Goal: Task Accomplishment & Management: Manage account settings

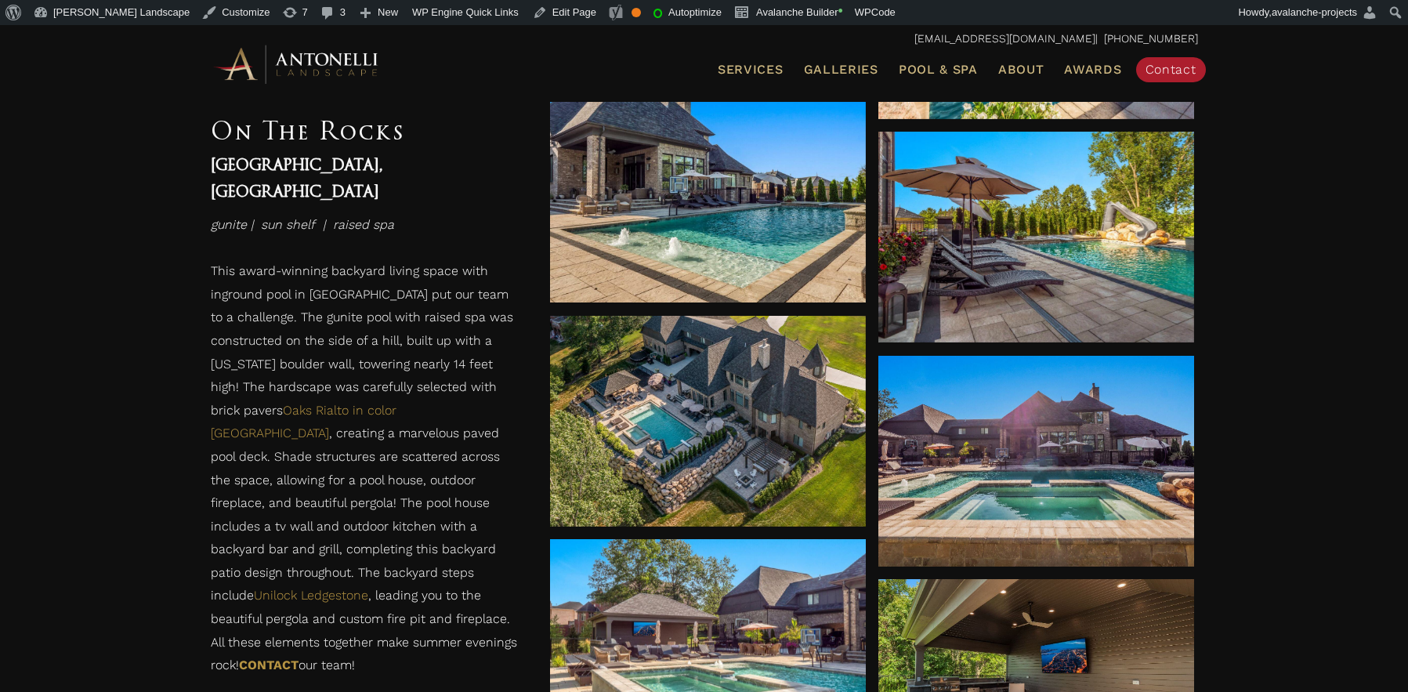
scroll to position [1417, 0]
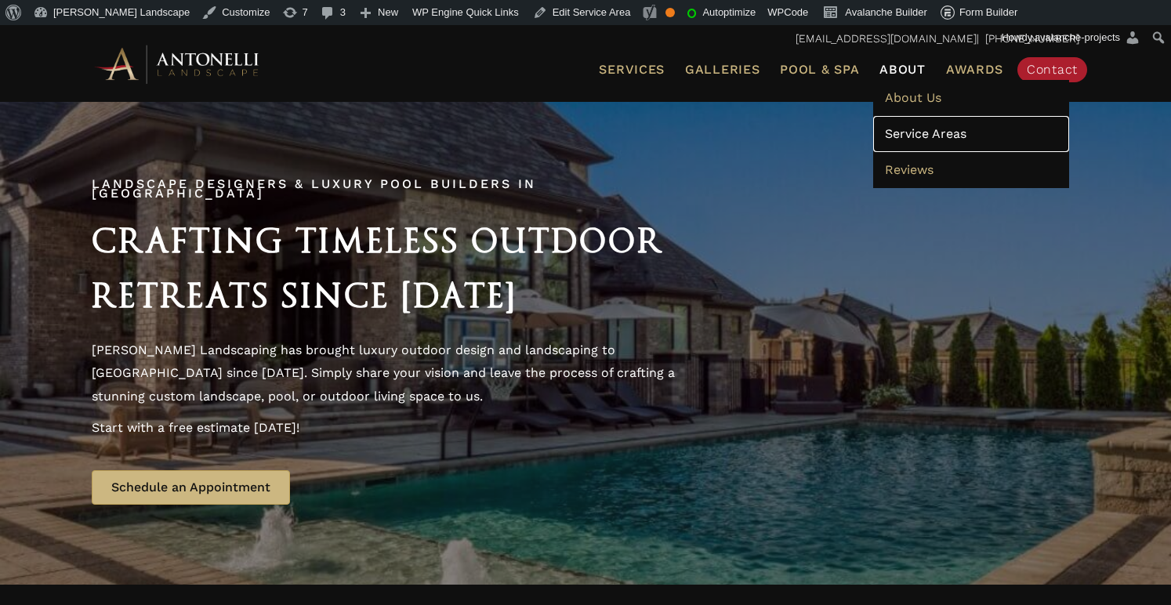
click at [916, 139] on span "Service Areas" at bounding box center [925, 133] width 81 height 15
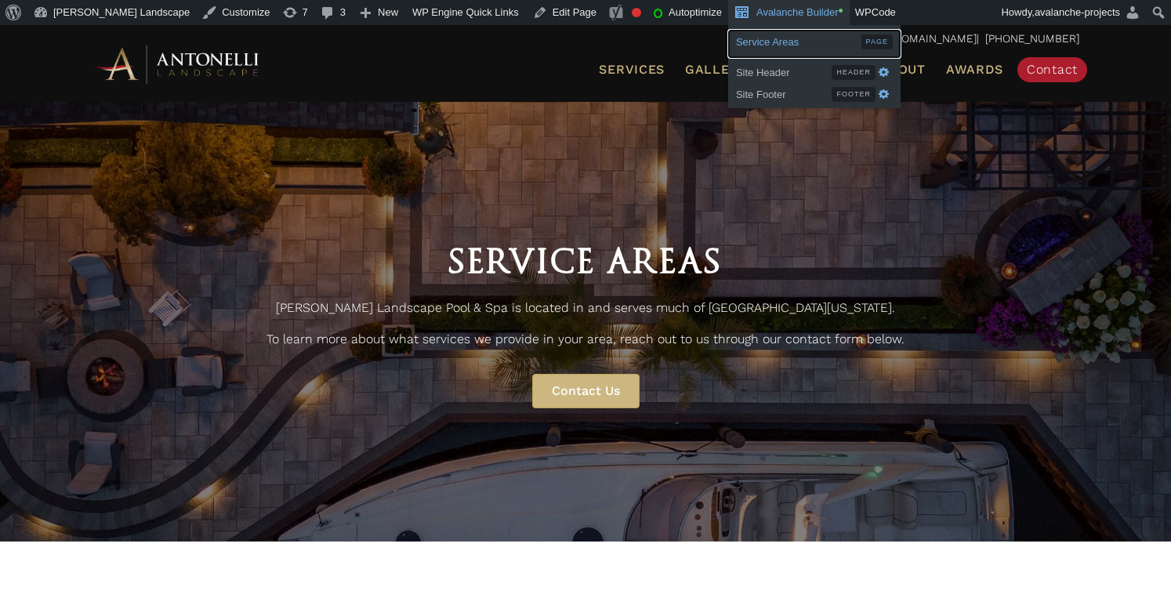
click at [737, 38] on span "Service Areas" at bounding box center [798, 40] width 125 height 20
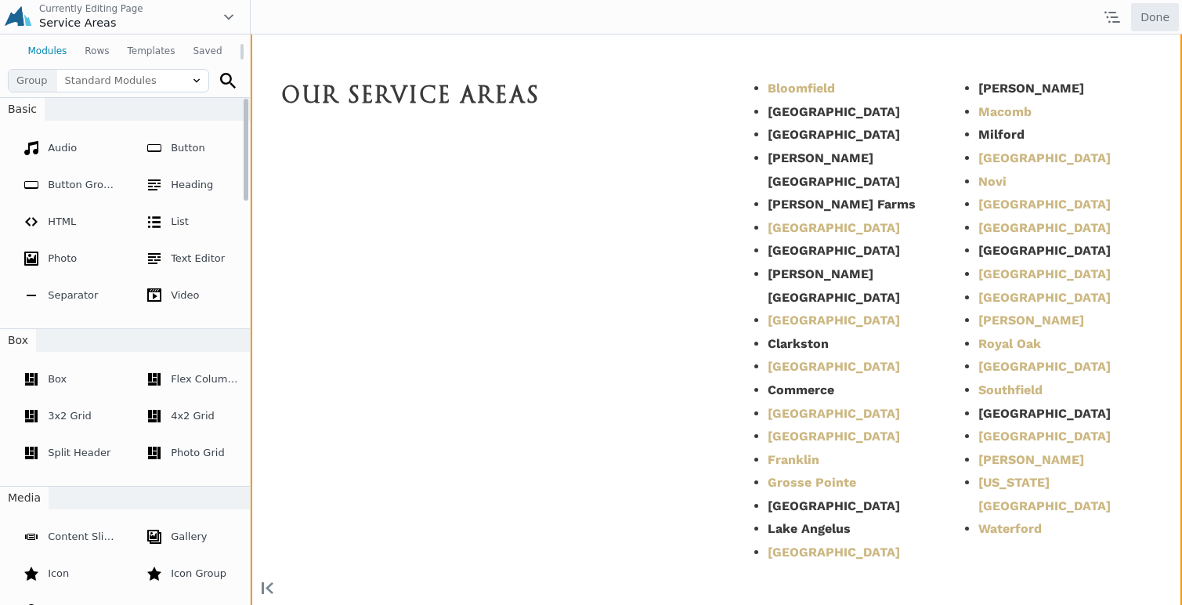
click at [854, 450] on div "Move Up Move Down" at bounding box center [717, 310] width 932 height 664
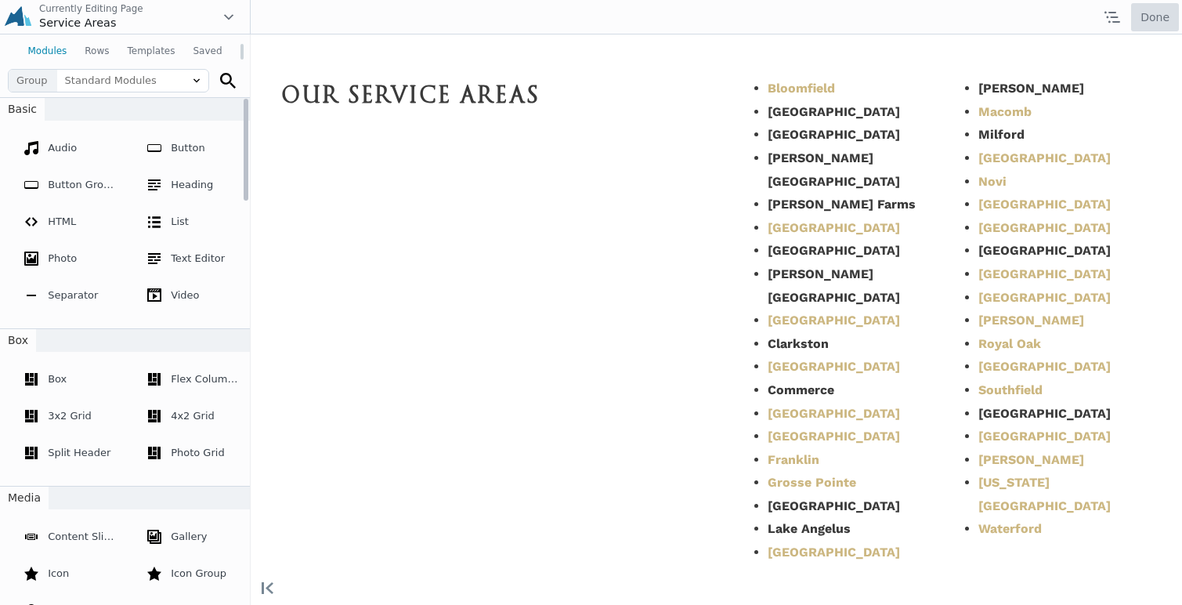
click at [1150, 18] on button "Done" at bounding box center [1156, 17] width 48 height 28
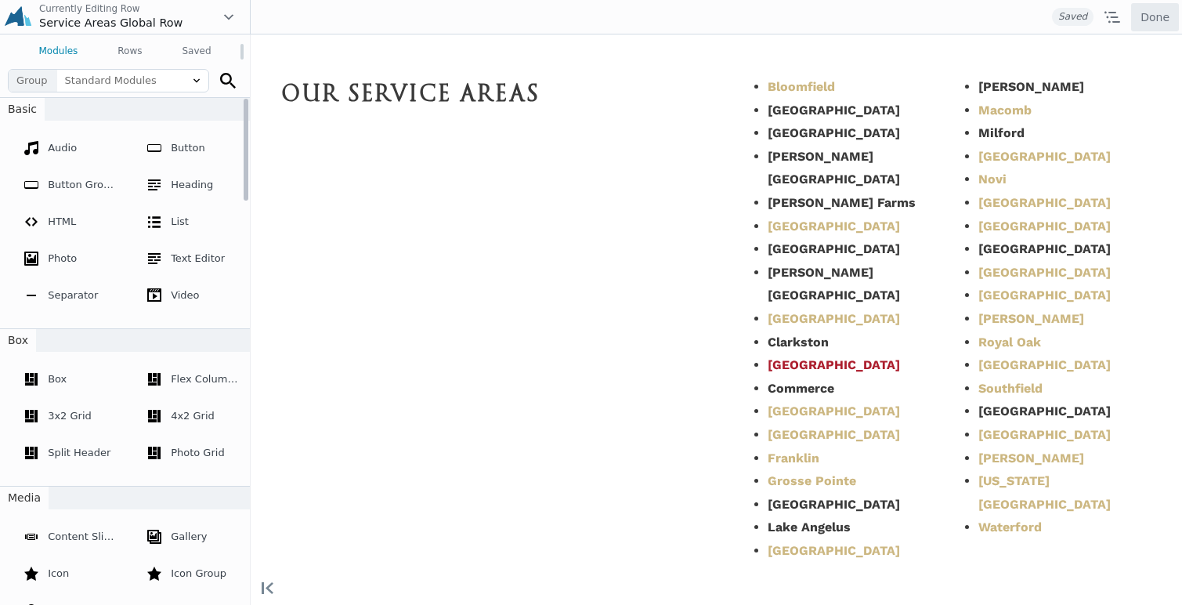
scroll to position [106, 0]
click at [865, 439] on li "[GEOGRAPHIC_DATA]" at bounding box center [854, 434] width 172 height 24
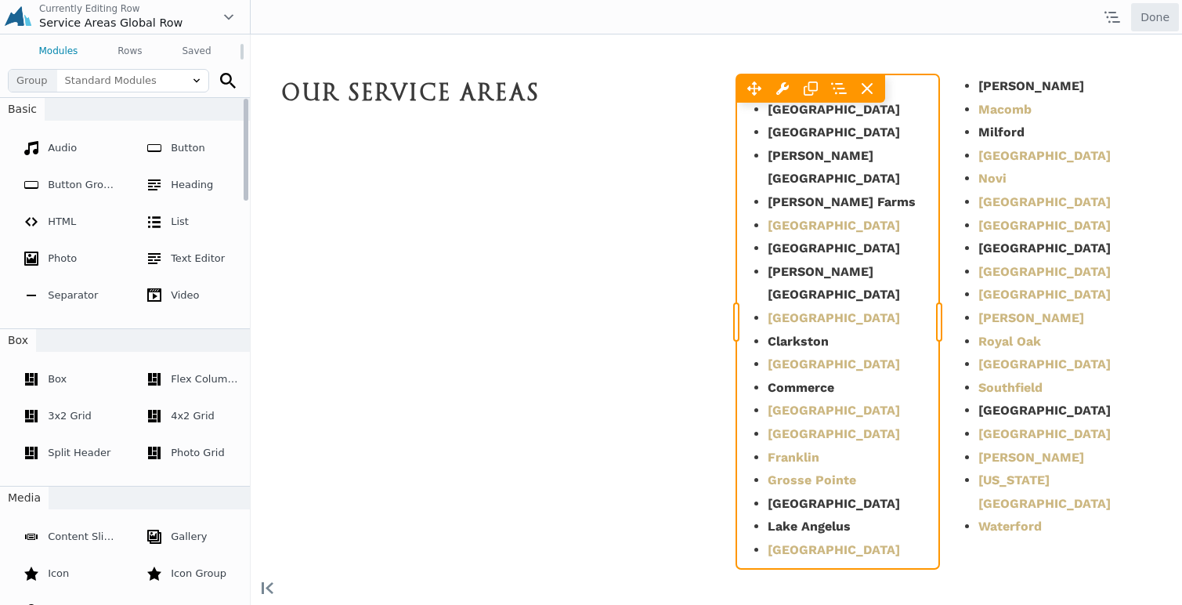
click at [852, 440] on div "Move Left Move Right Text Editor Settings Copy Text Editor Settings Paste Text …" at bounding box center [839, 321] width 204 height 494
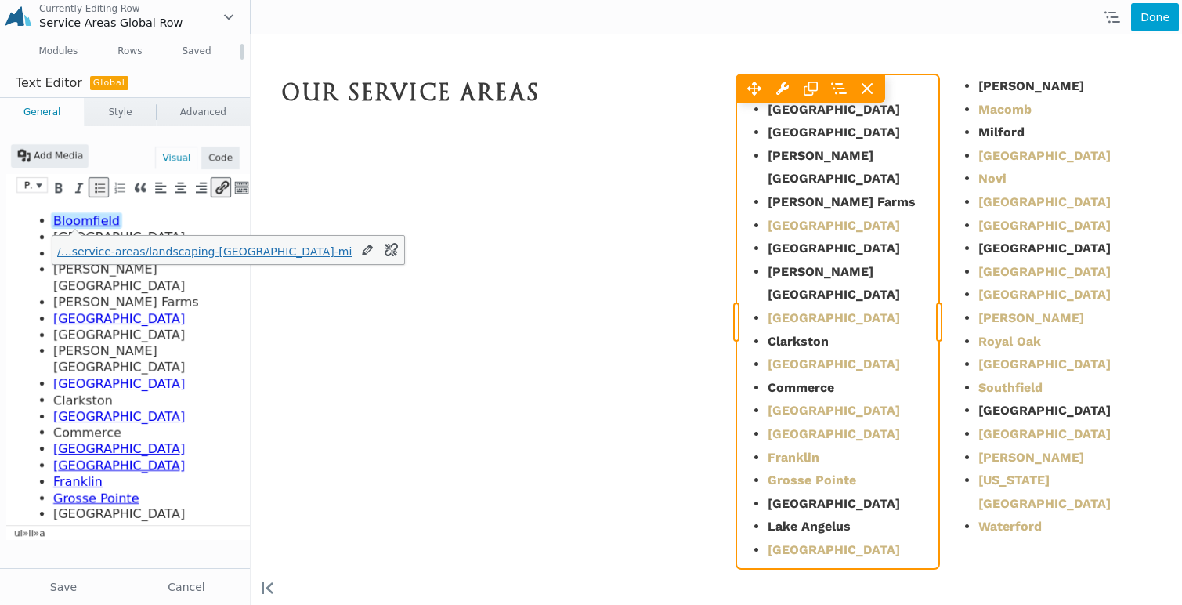
scroll to position [0, 0]
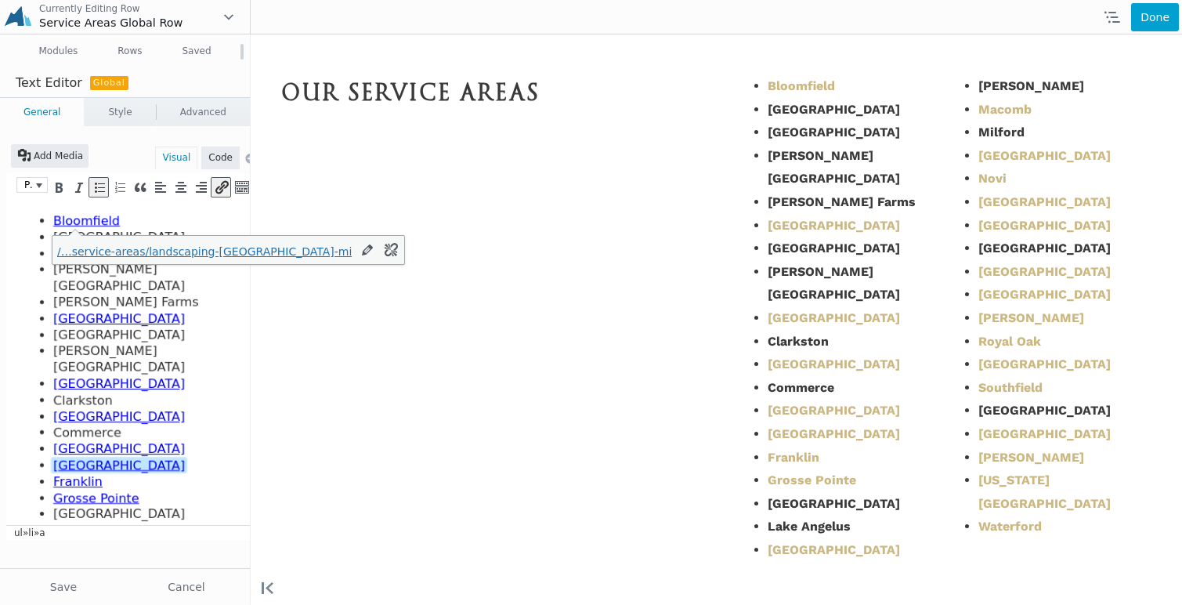
click at [151, 458] on li "Farmington Hills﻿" at bounding box center [145, 466] width 185 height 16
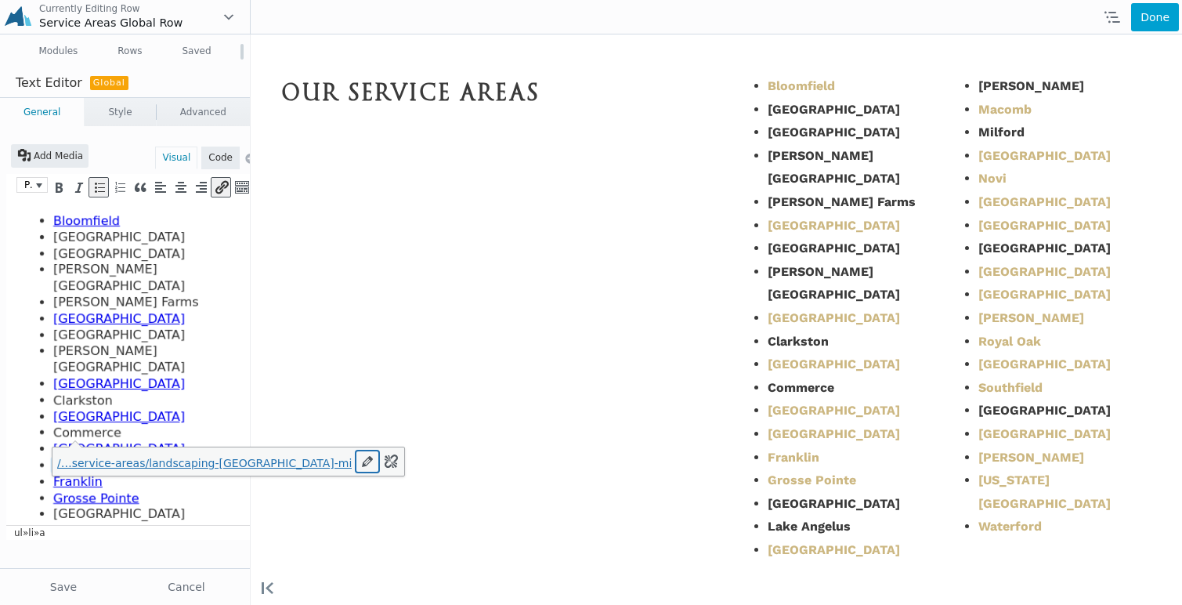
click at [360, 462] on icon "Edit" at bounding box center [368, 462] width 16 height 16
type input "/our-service-areas/landscaping-farmington-mi/"
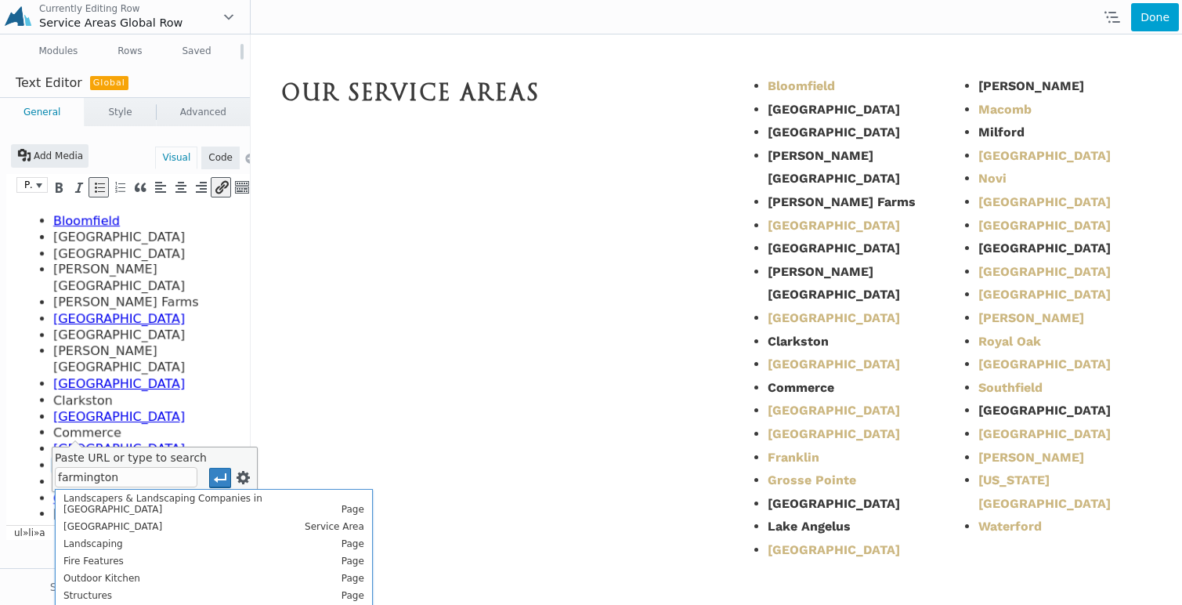
click at [214, 501] on span "Landscapers & Landscaping Companies in Farmington Hills" at bounding box center [162, 504] width 199 height 22
type input "https://antonellilandscape.com/our-service-areas/landscaping-farmington-mi/"
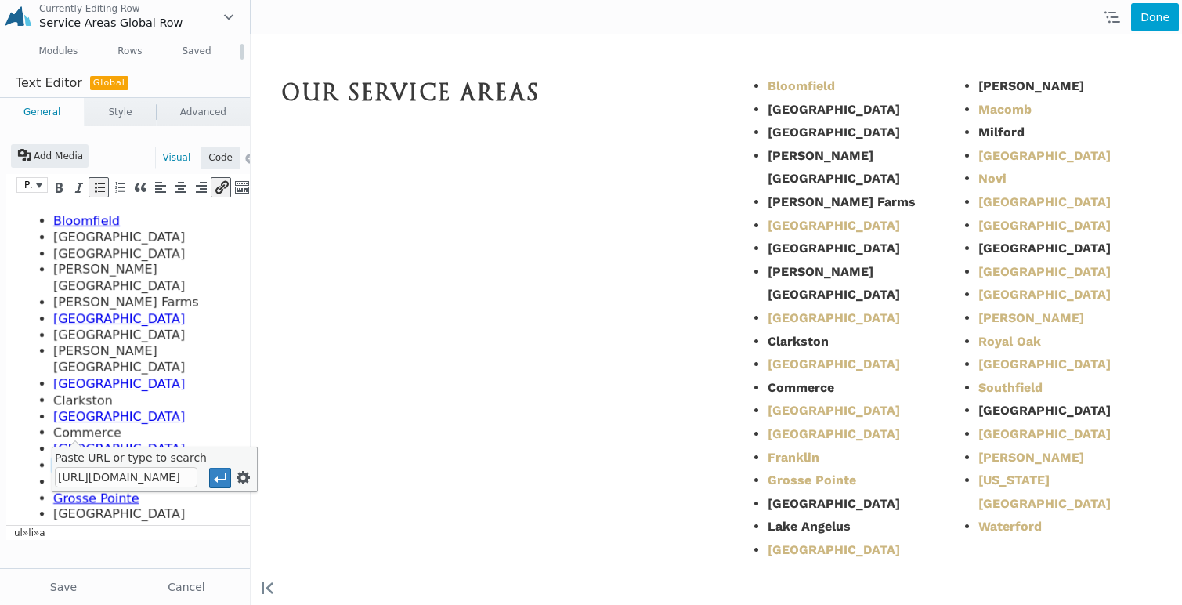
click at [161, 479] on input "https://antonellilandscape.com/our-service-areas/landscaping-farmington-mi/" at bounding box center [126, 477] width 143 height 20
click at [139, 479] on input "https://antonellilandscape.com/our-service-areas/landscaping-farmington-mi/" at bounding box center [126, 477] width 143 height 20
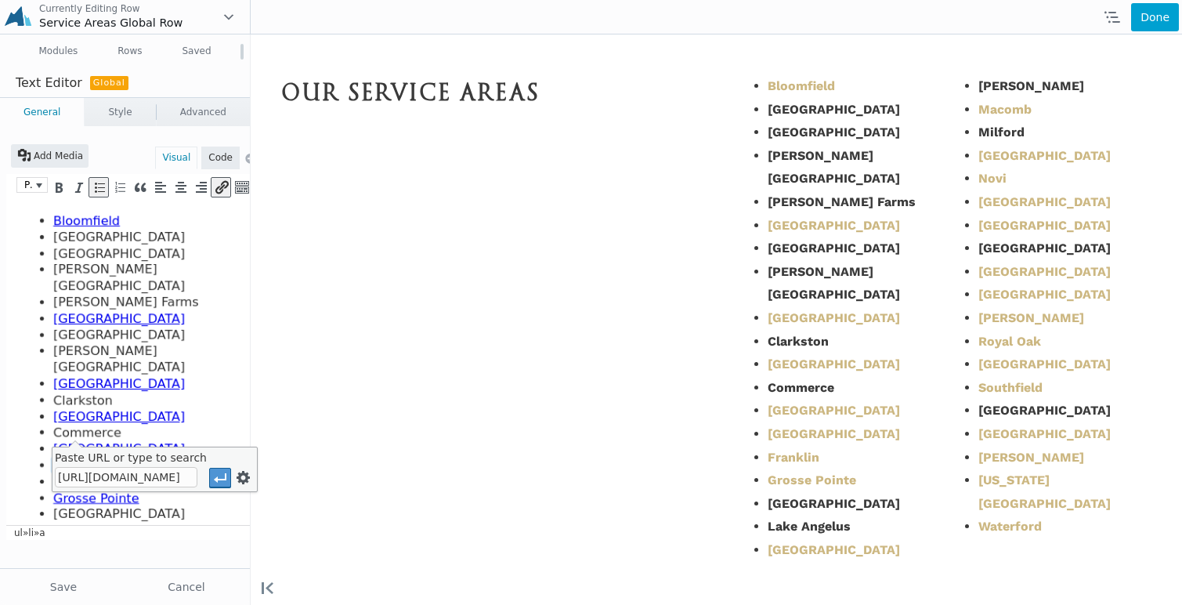
scroll to position [0, 256]
click at [164, 474] on input "https://antonellilandscape.com/our-service-areas/landscaping-farmington-mi/" at bounding box center [126, 477] width 143 height 20
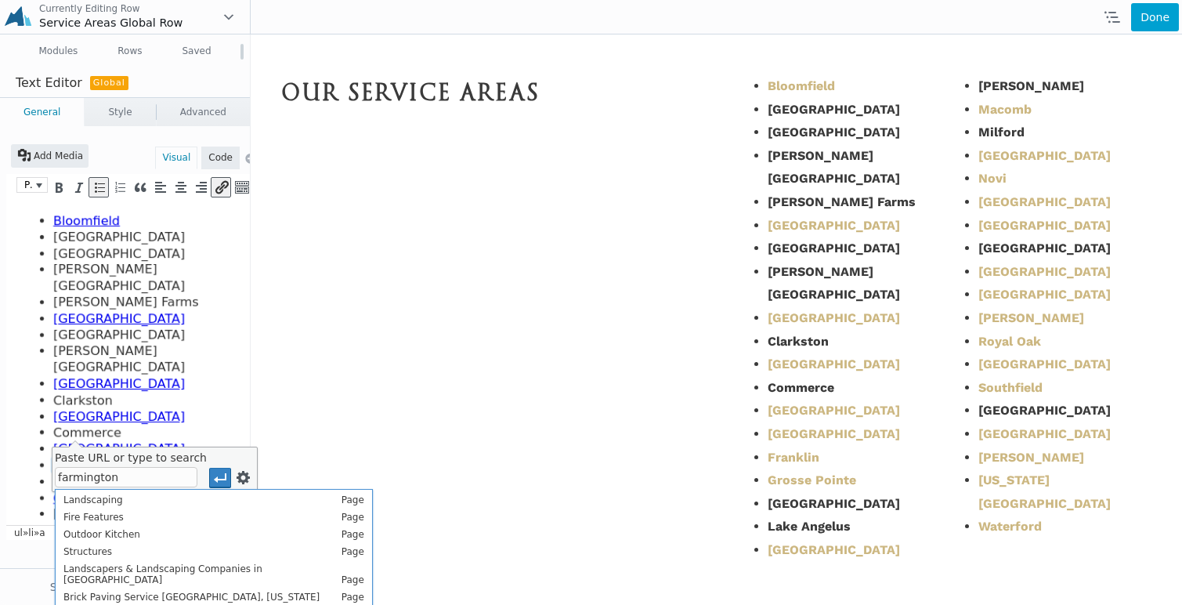
scroll to position [0, 0]
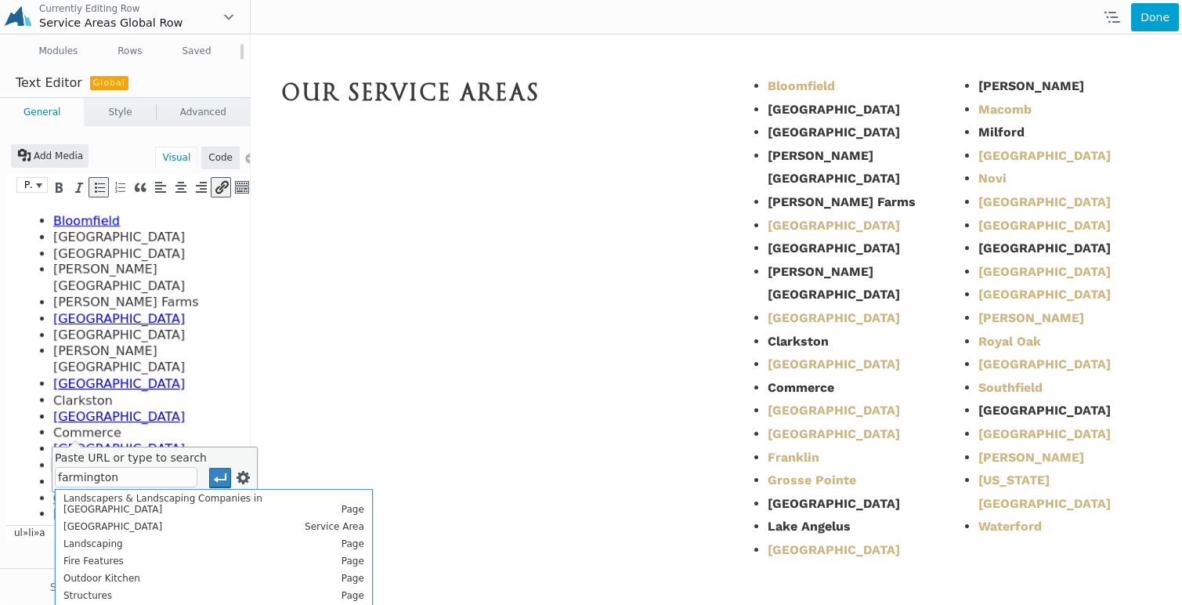
click at [147, 518] on li "Rochester Hills Service Area" at bounding box center [214, 526] width 317 height 17
type input "https://antonellilandscape.com/service-areas/farmington-hills/"
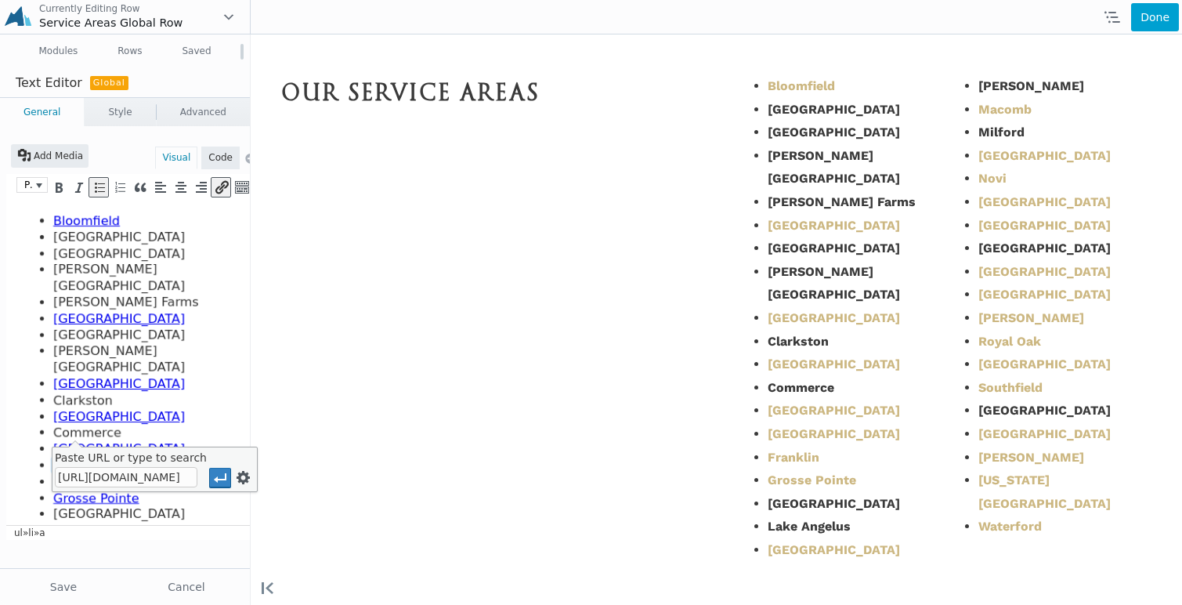
click at [142, 483] on input "https://antonellilandscape.com/service-areas/farmington-hills/" at bounding box center [126, 477] width 143 height 20
click at [212, 483] on icon "Apply" at bounding box center [220, 478] width 16 height 16
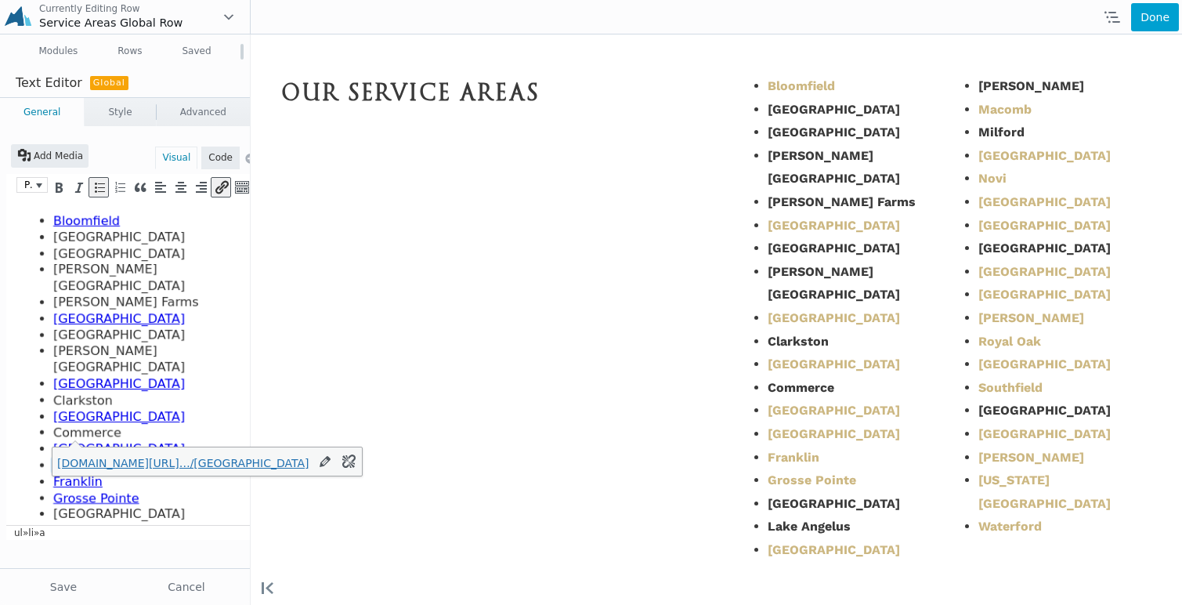
scroll to position [0, 0]
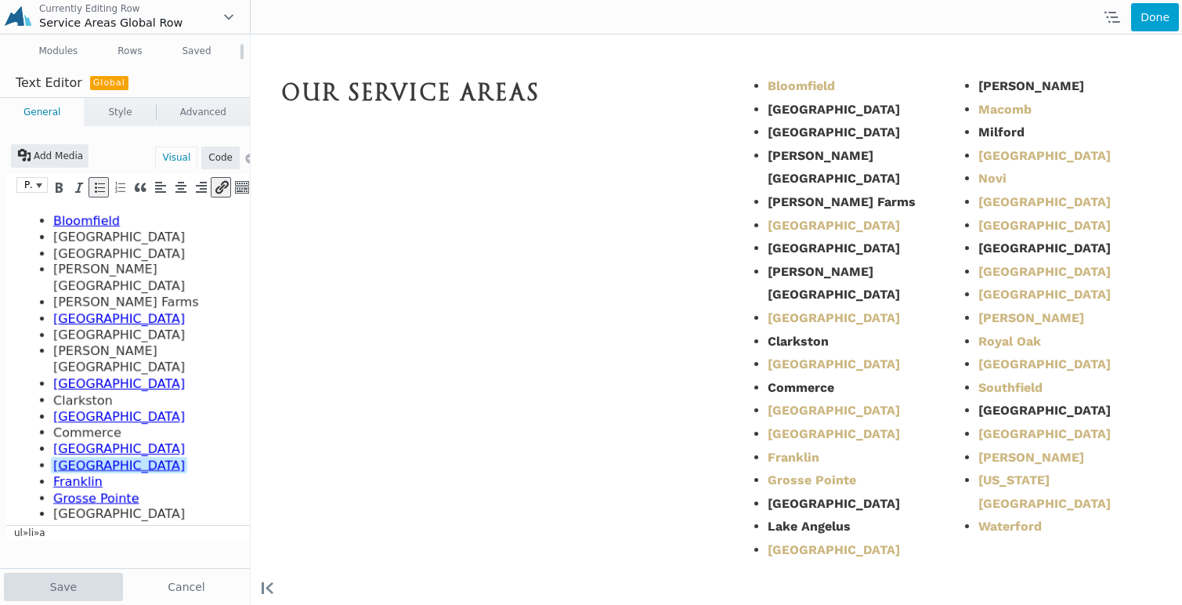
click at [73, 586] on button "Save" at bounding box center [63, 587] width 119 height 28
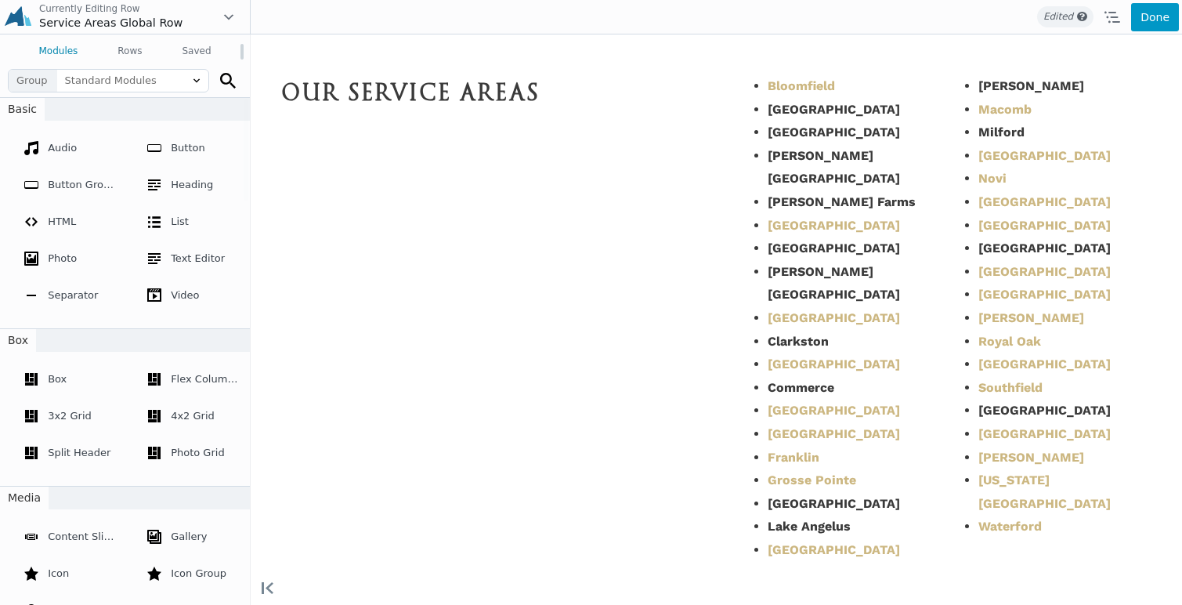
click at [1146, 20] on button "Done" at bounding box center [1156, 17] width 48 height 28
click at [1103, 22] on span "Publish" at bounding box center [1092, 17] width 58 height 28
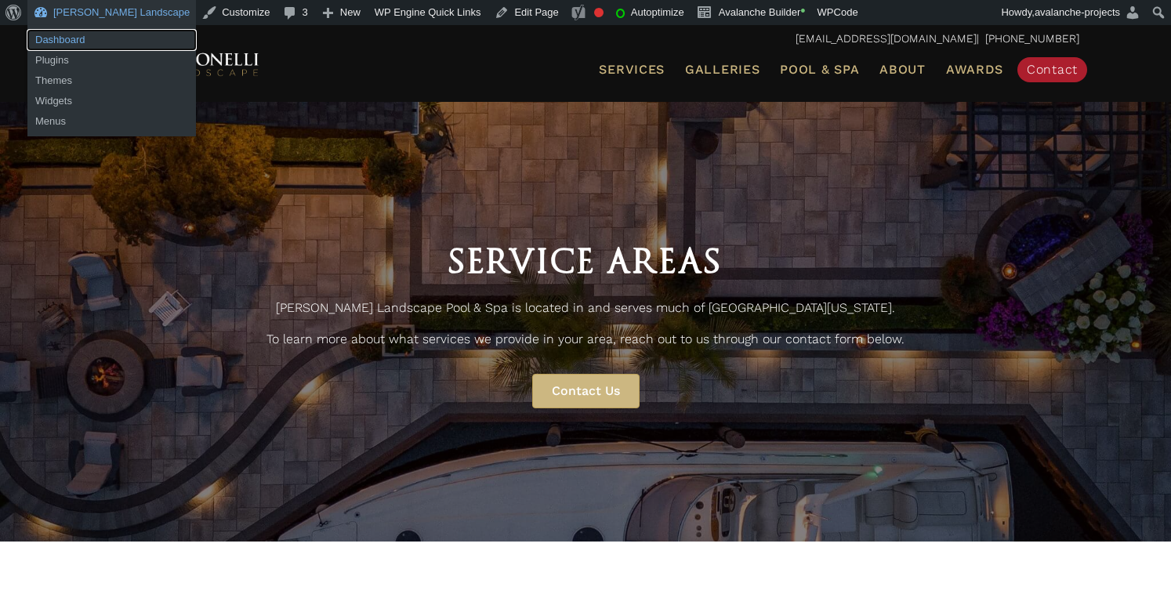
click at [79, 45] on link "Dashboard" at bounding box center [111, 40] width 168 height 20
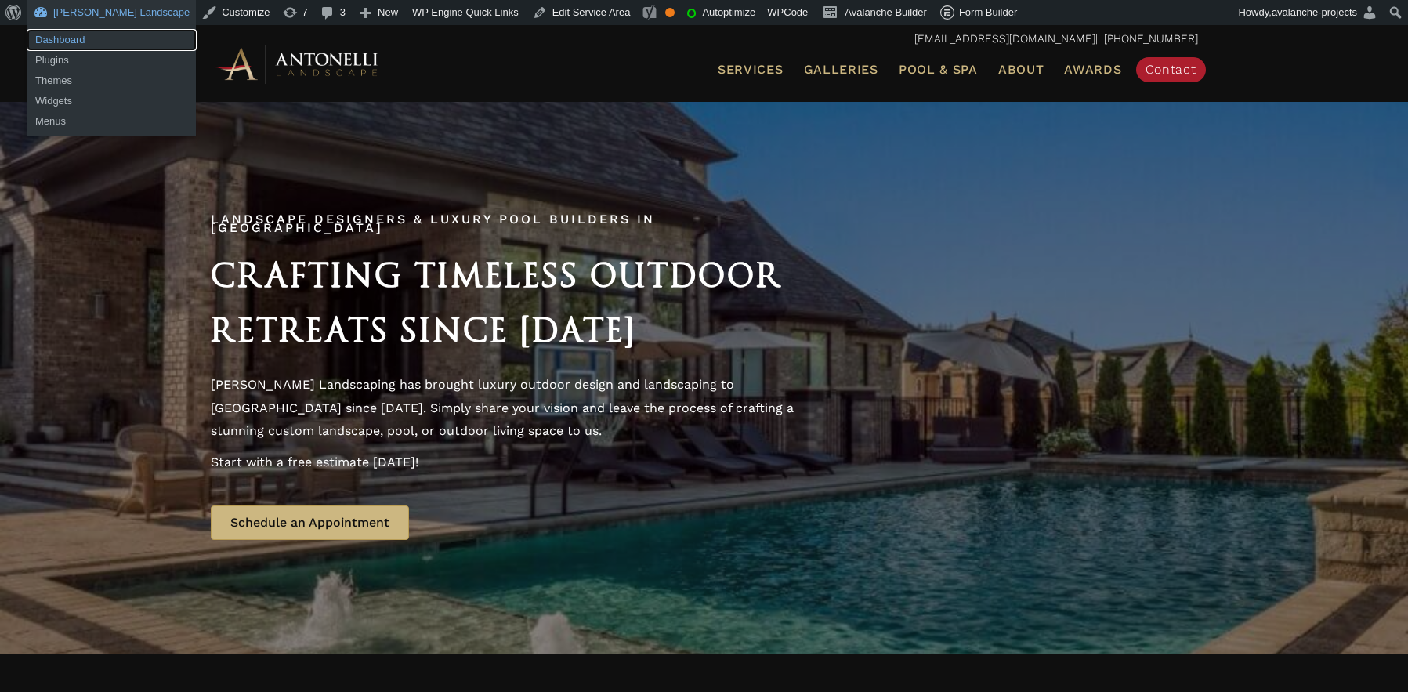
click at [67, 41] on link "Dashboard" at bounding box center [111, 40] width 168 height 20
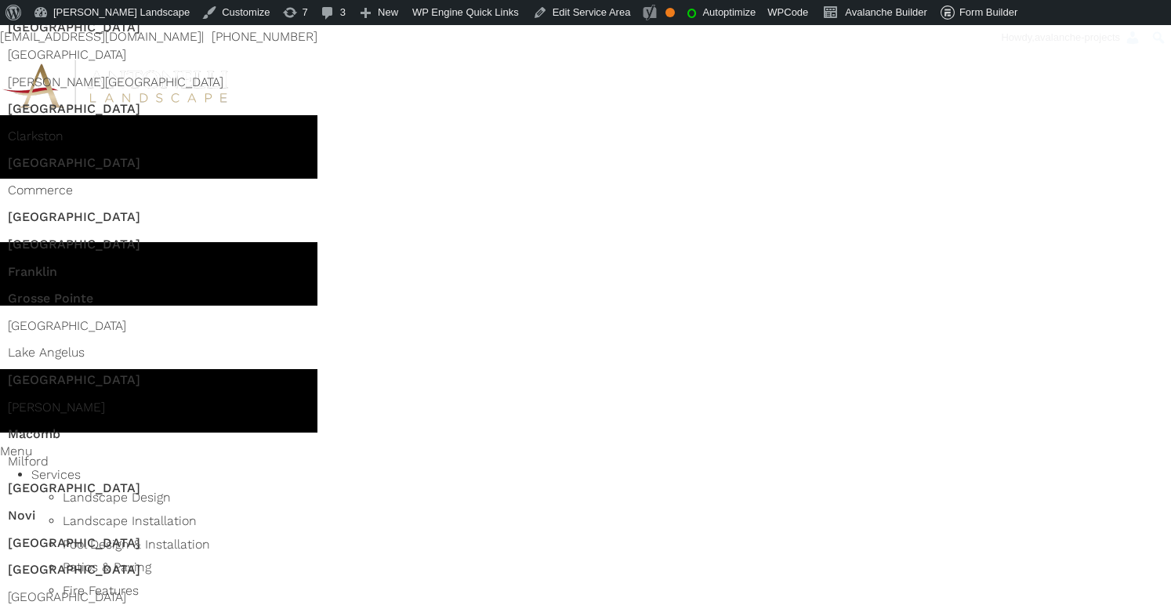
scroll to position [3335, 0]
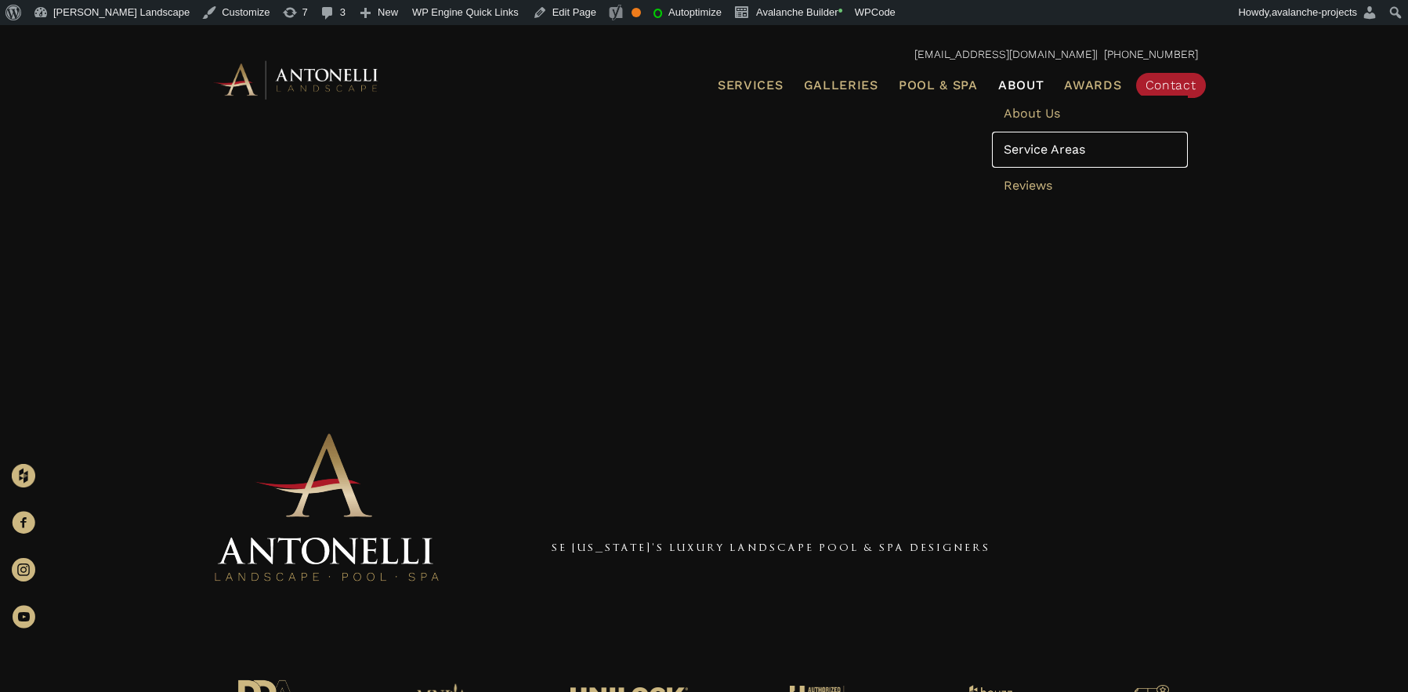
click at [1043, 147] on span "Service Areas" at bounding box center [1044, 149] width 81 height 15
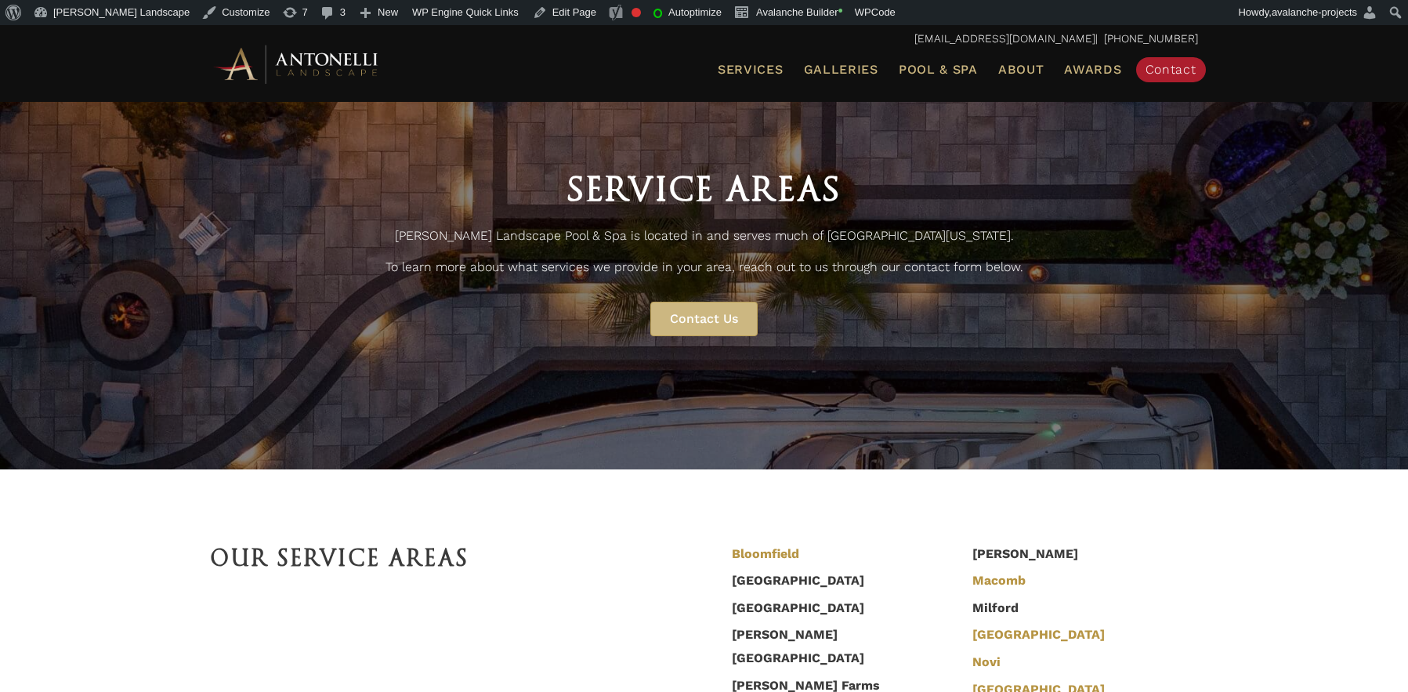
scroll to position [284, 0]
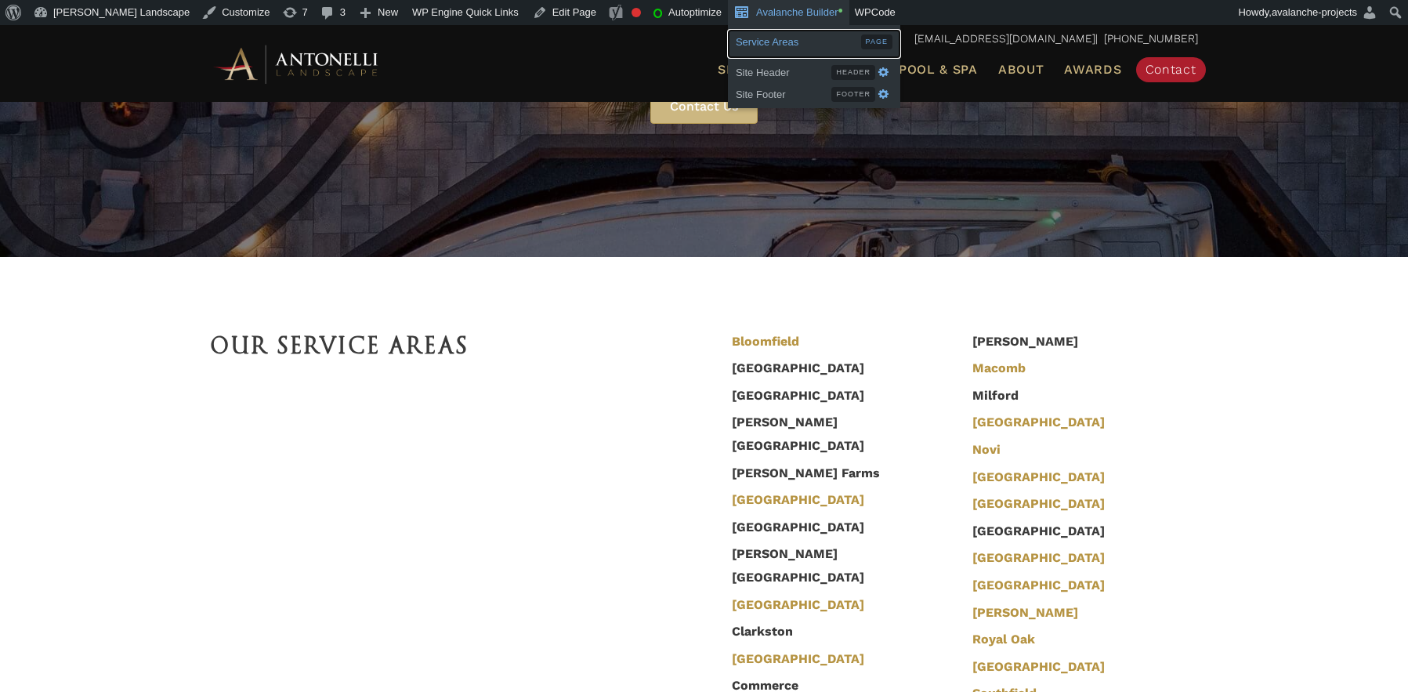
click at [736, 40] on span "Service Areas" at bounding box center [798, 40] width 125 height 20
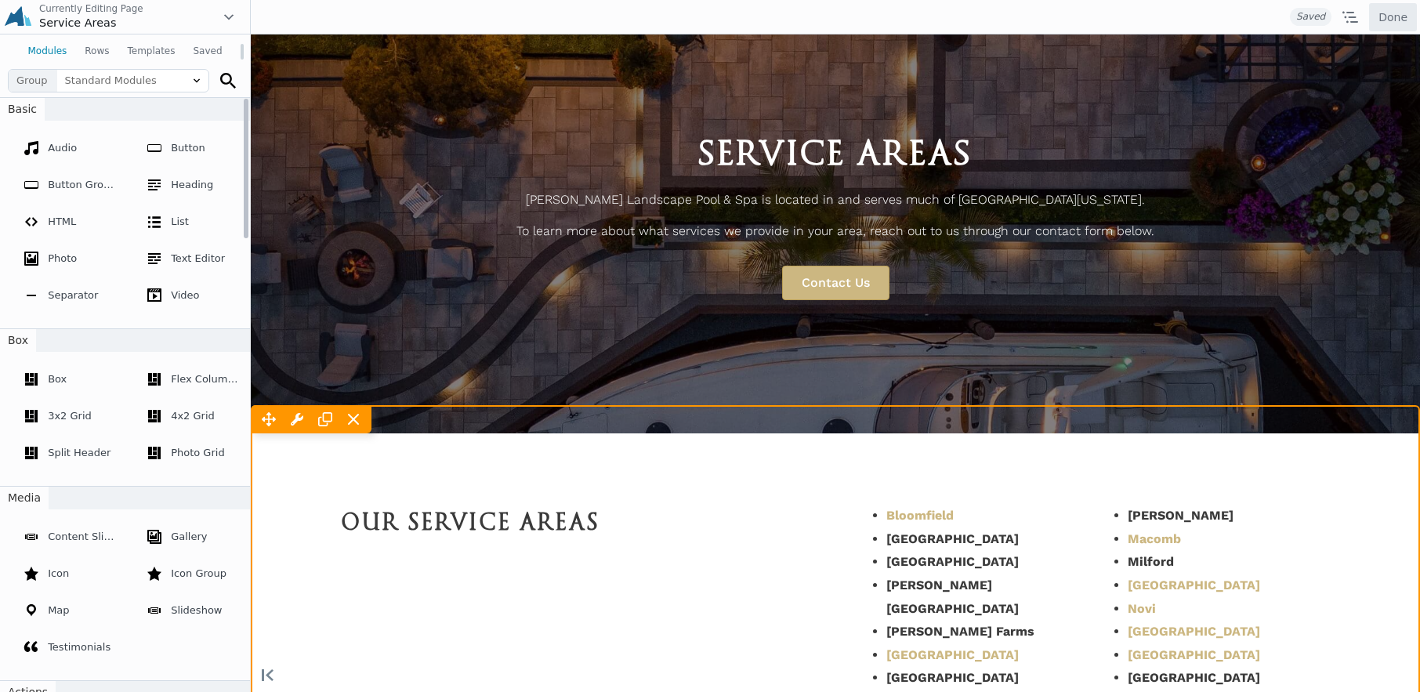
scroll to position [269, 0]
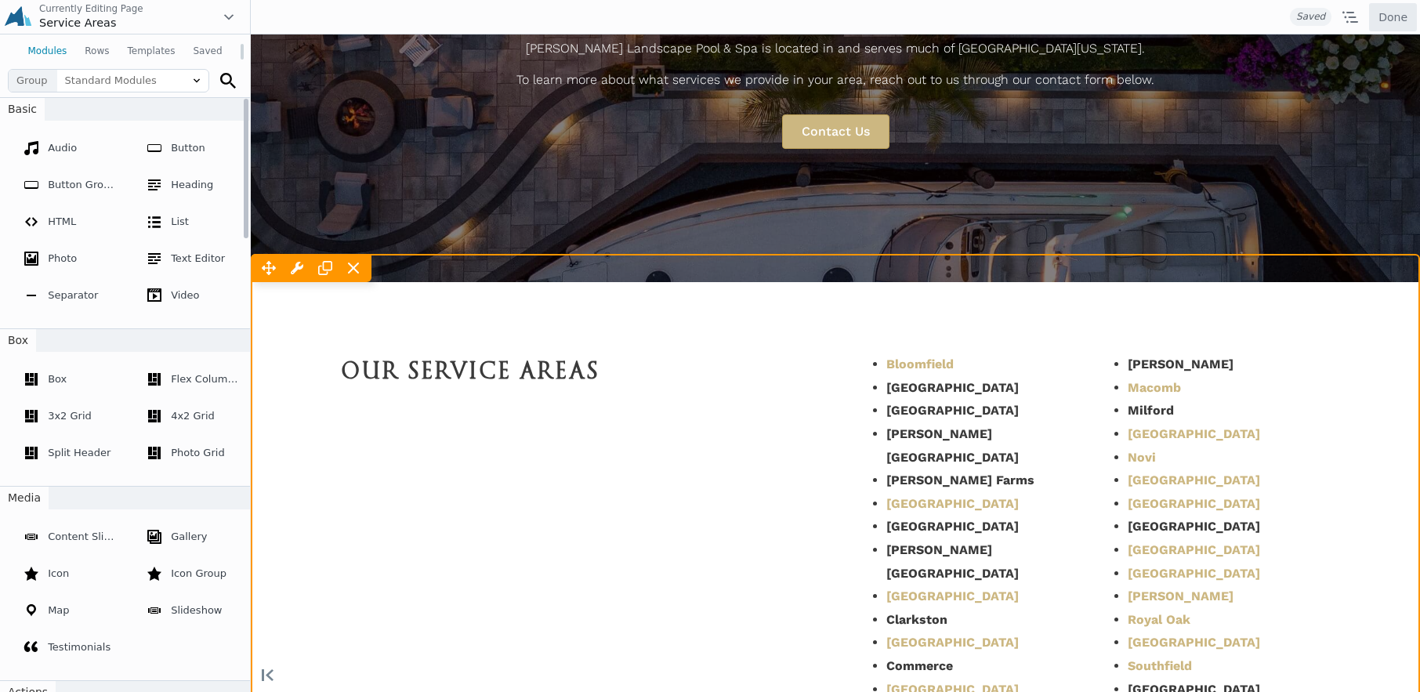
click at [954, 505] on div "Move Up Move Down" at bounding box center [835, 586] width 1169 height 664
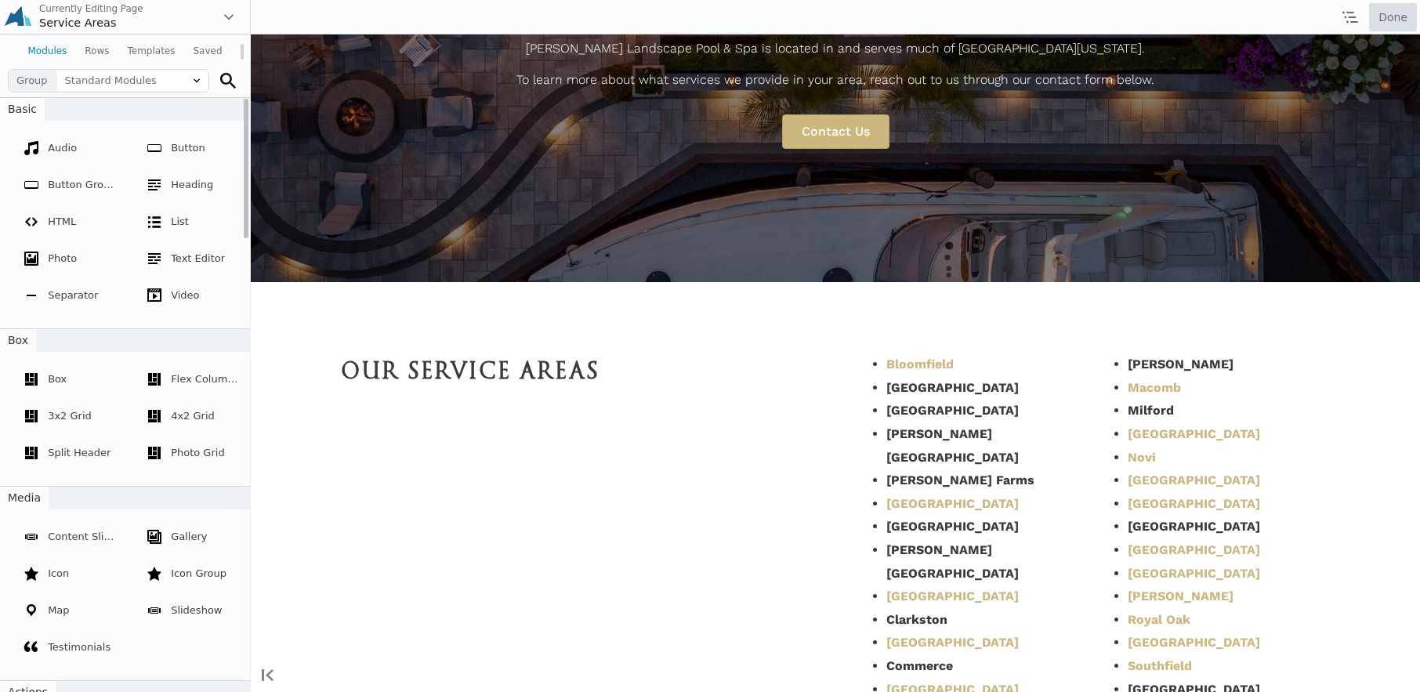
click at [1382, 23] on button "Done" at bounding box center [1393, 17] width 48 height 28
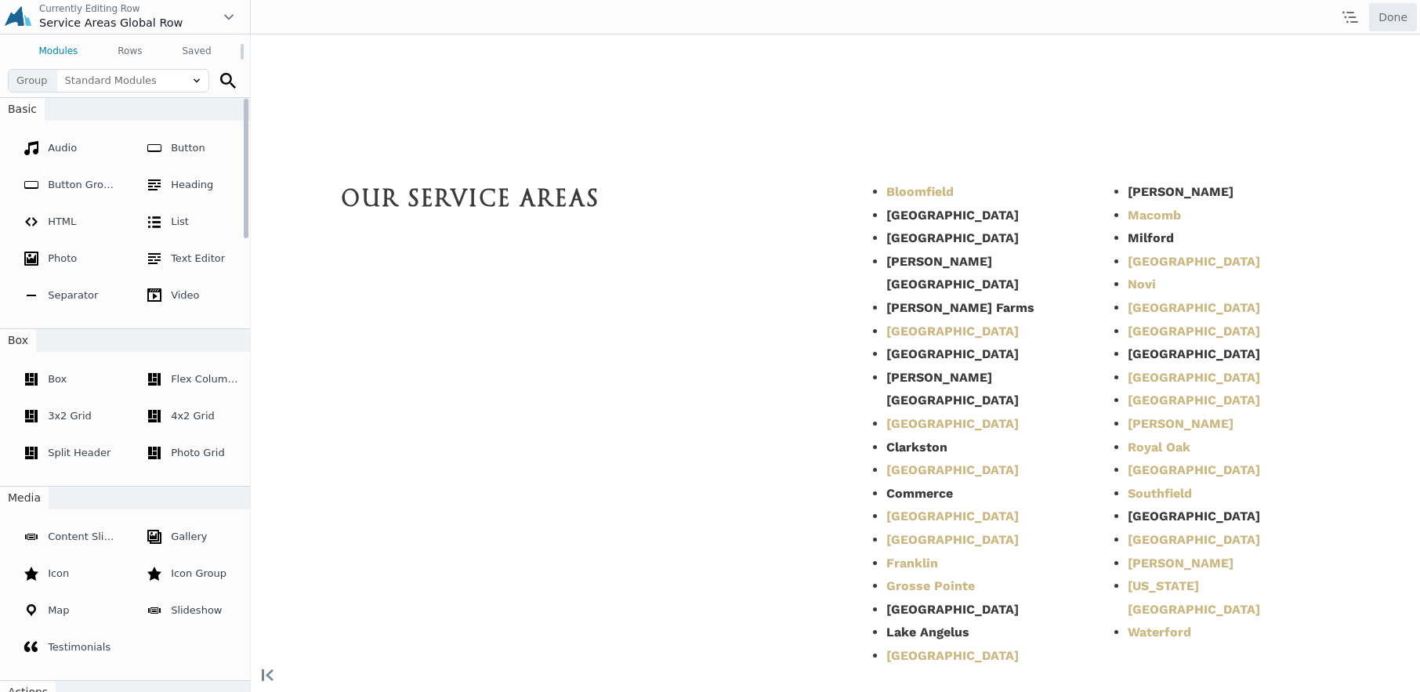
click at [965, 328] on li "[GEOGRAPHIC_DATA]" at bounding box center [987, 332] width 202 height 24
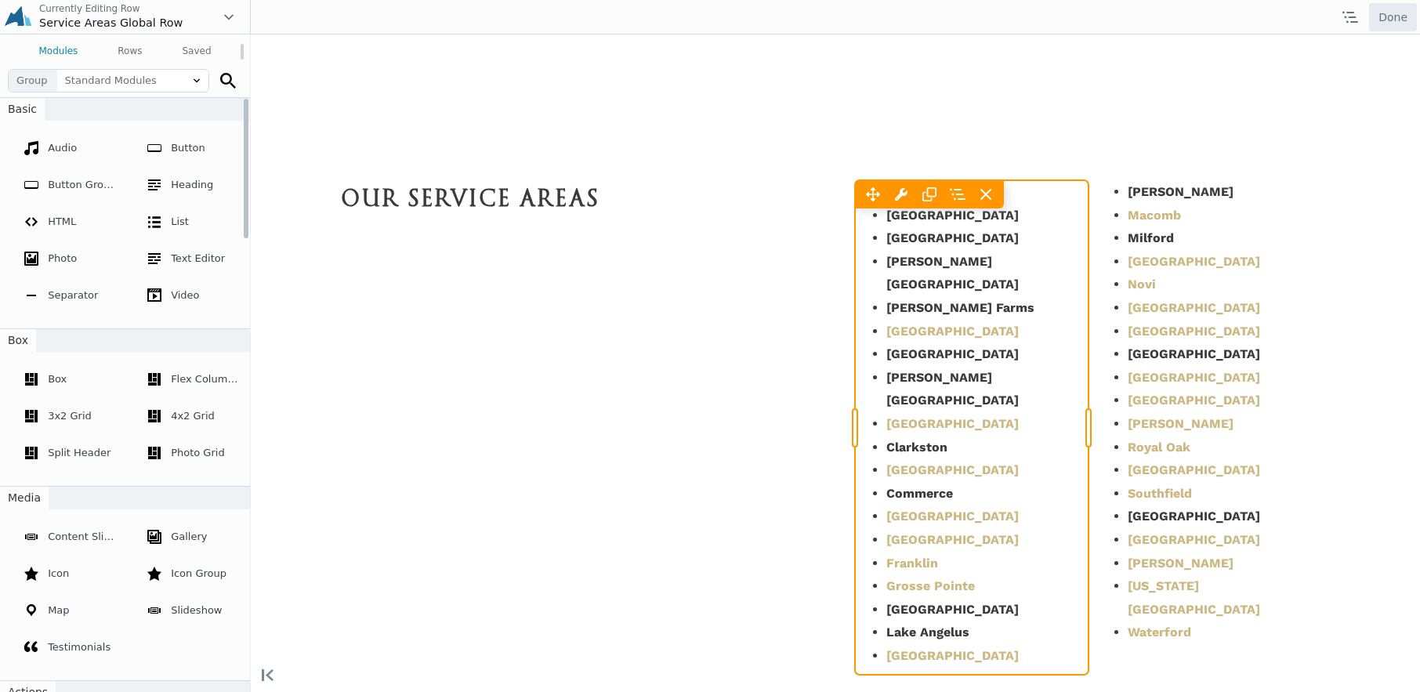
click at [947, 329] on div "Move Left Move Right Text Editor Settings Copy Text Editor Settings Paste Text …" at bounding box center [972, 427] width 234 height 494
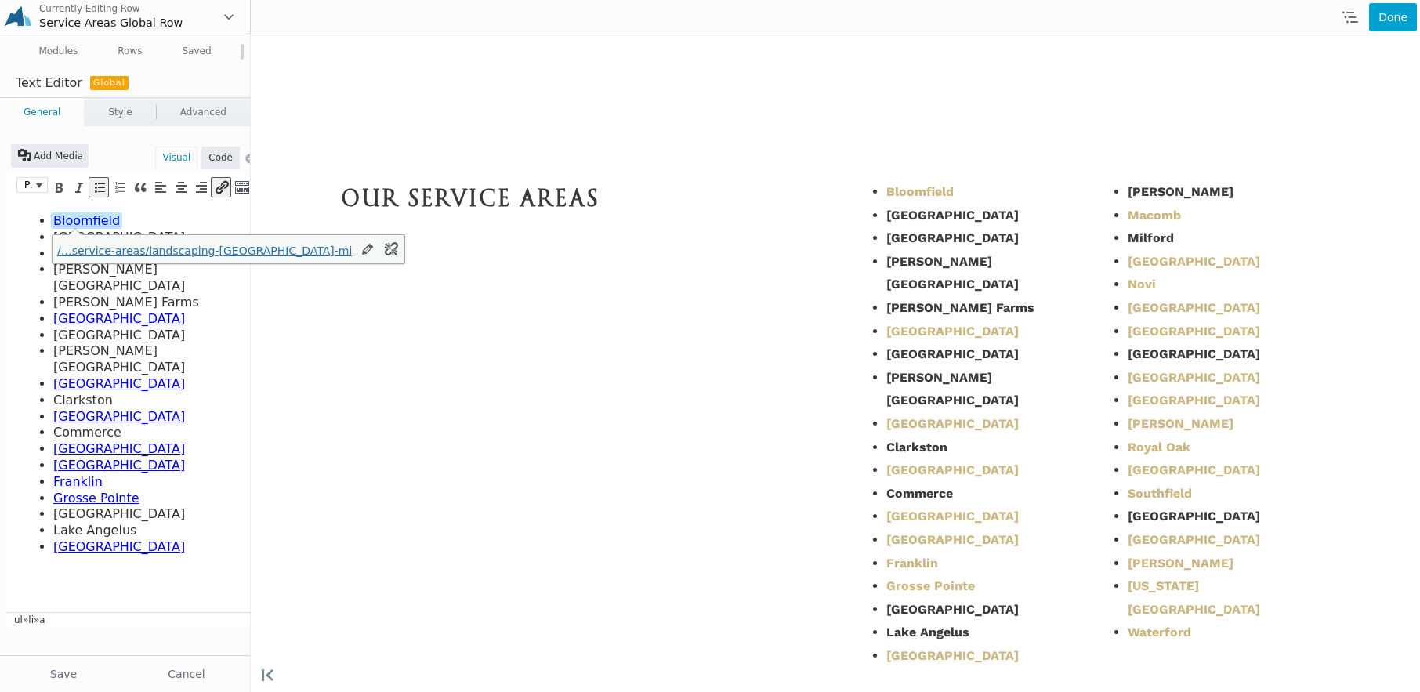
click at [94, 311] on link "[GEOGRAPHIC_DATA]" at bounding box center [119, 318] width 132 height 15
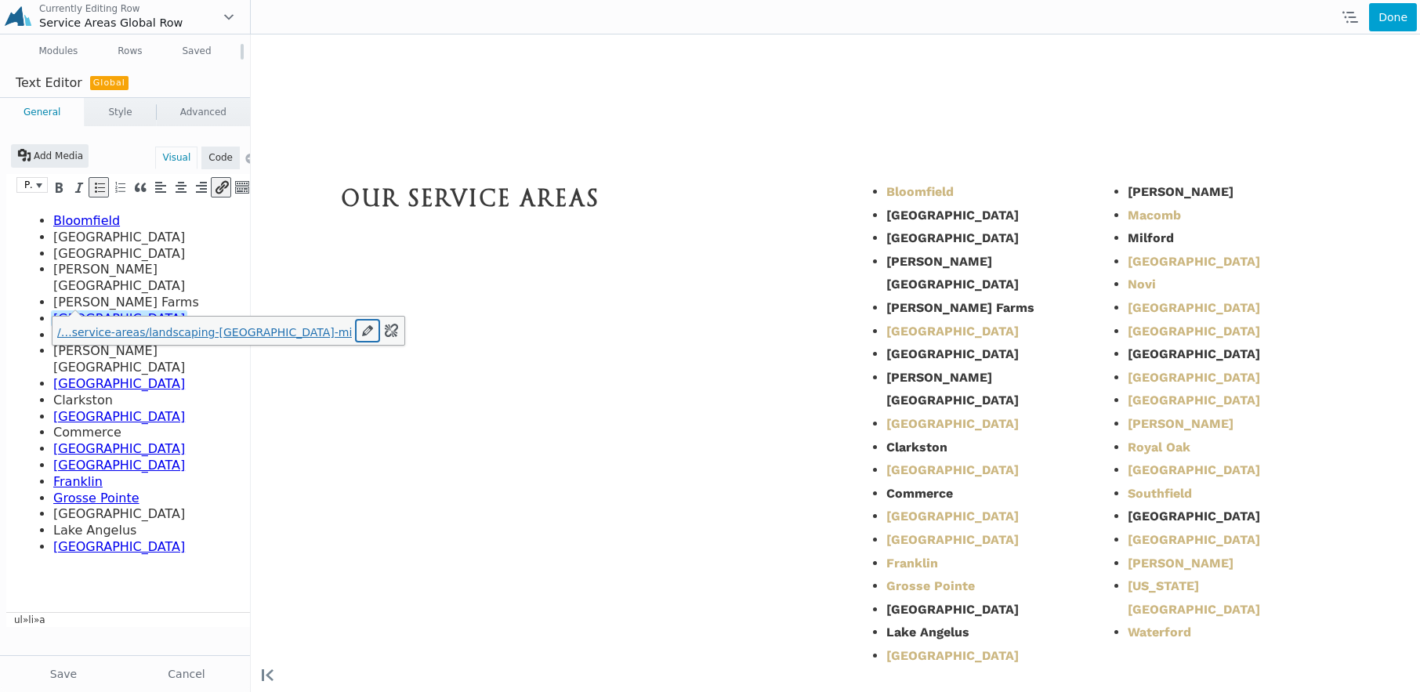
click at [360, 332] on icon "Edit" at bounding box center [368, 331] width 16 height 16
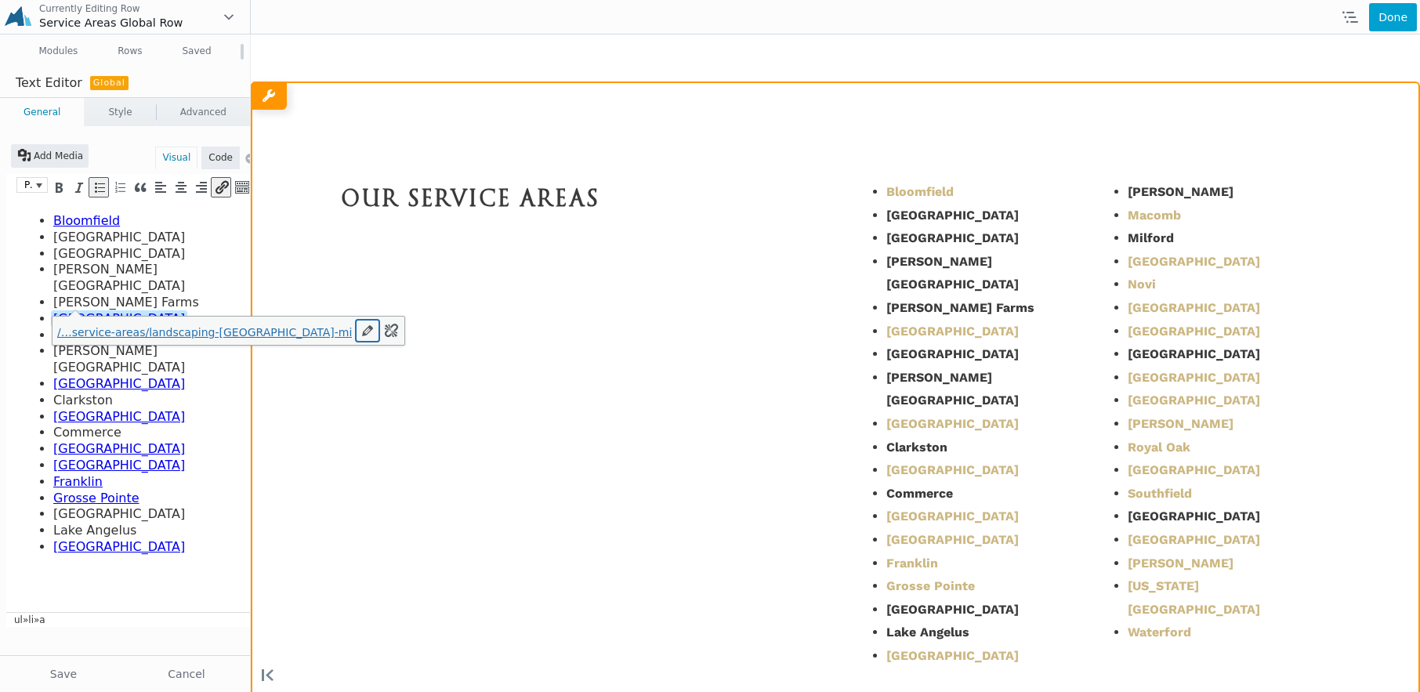
type input "/our-service-areas/landscaping-birmingham-mi"
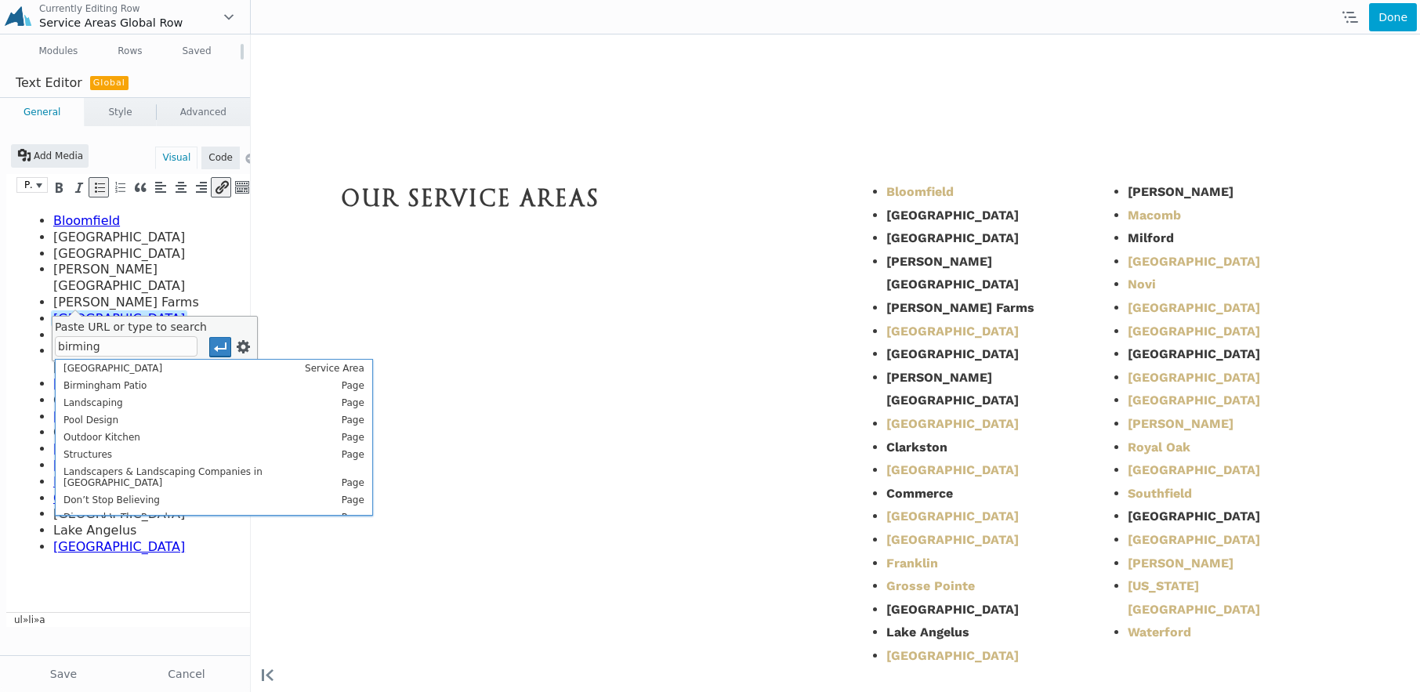
click at [100, 369] on span "[GEOGRAPHIC_DATA]" at bounding box center [112, 368] width 99 height 11
type input "https://antonellilandscape.com/service-areas/birmingham/"
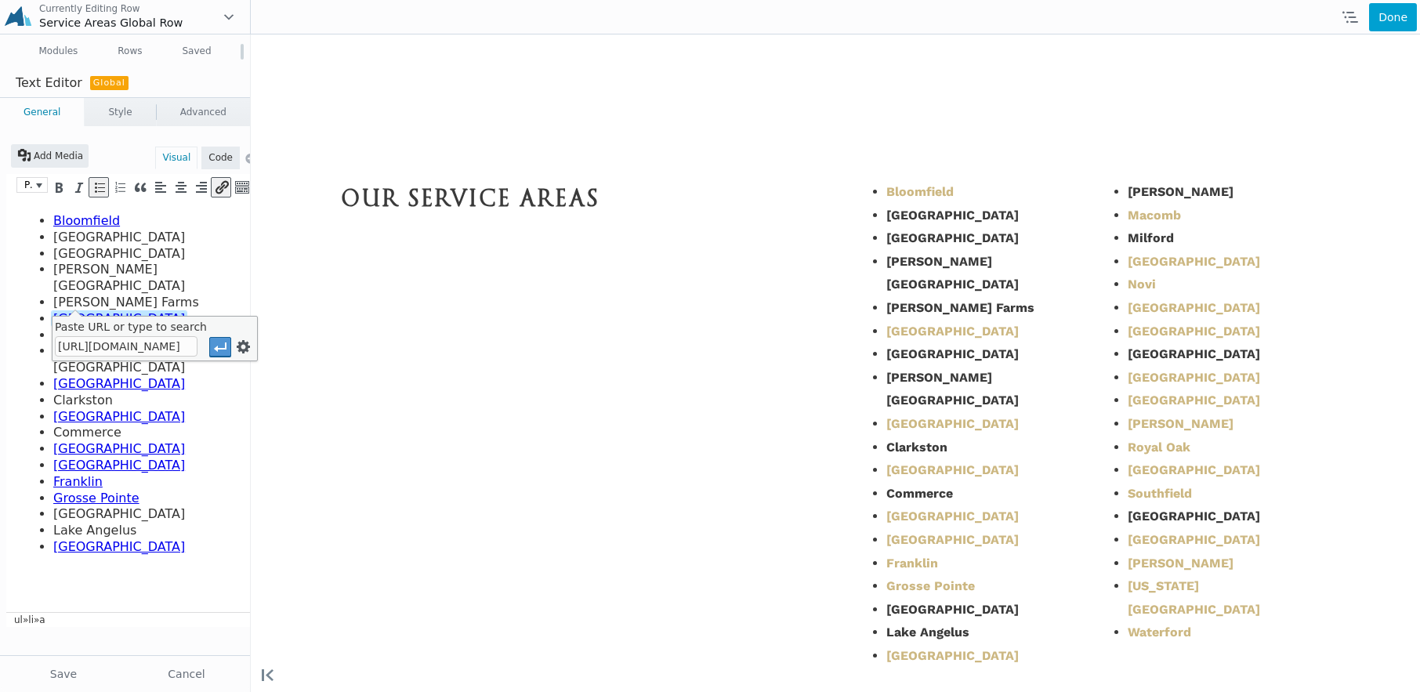
click at [210, 349] on button "Apply" at bounding box center [220, 347] width 20 height 18
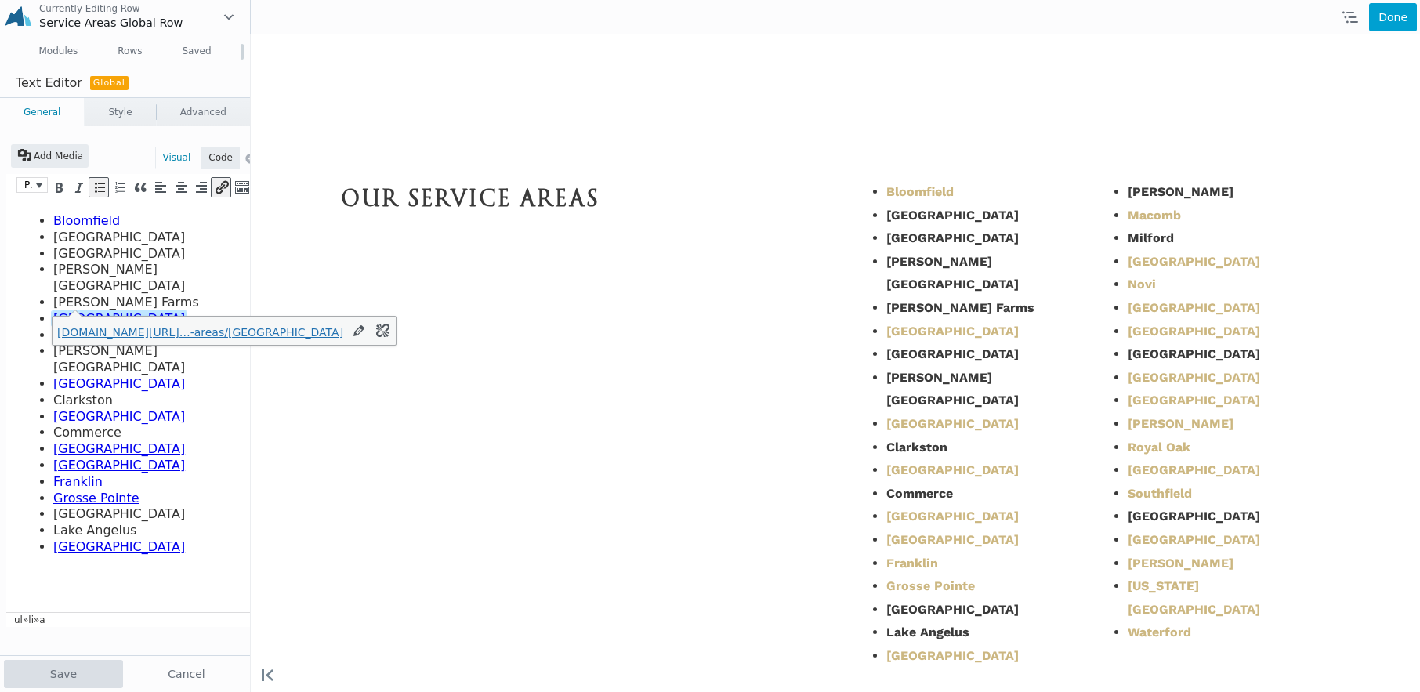
click at [47, 674] on button "Save" at bounding box center [63, 674] width 119 height 28
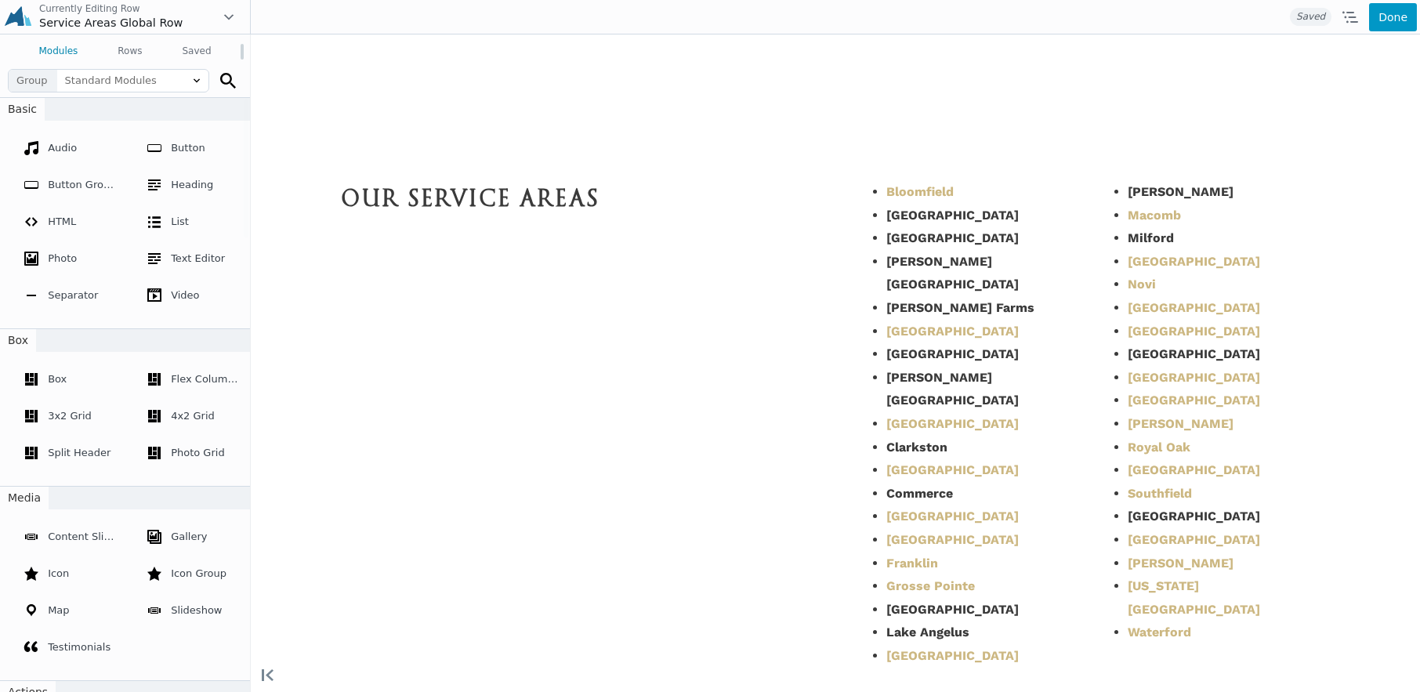
click at [1399, 14] on button "Done" at bounding box center [1393, 17] width 48 height 28
click at [1329, 19] on span "Publish" at bounding box center [1329, 17] width 58 height 28
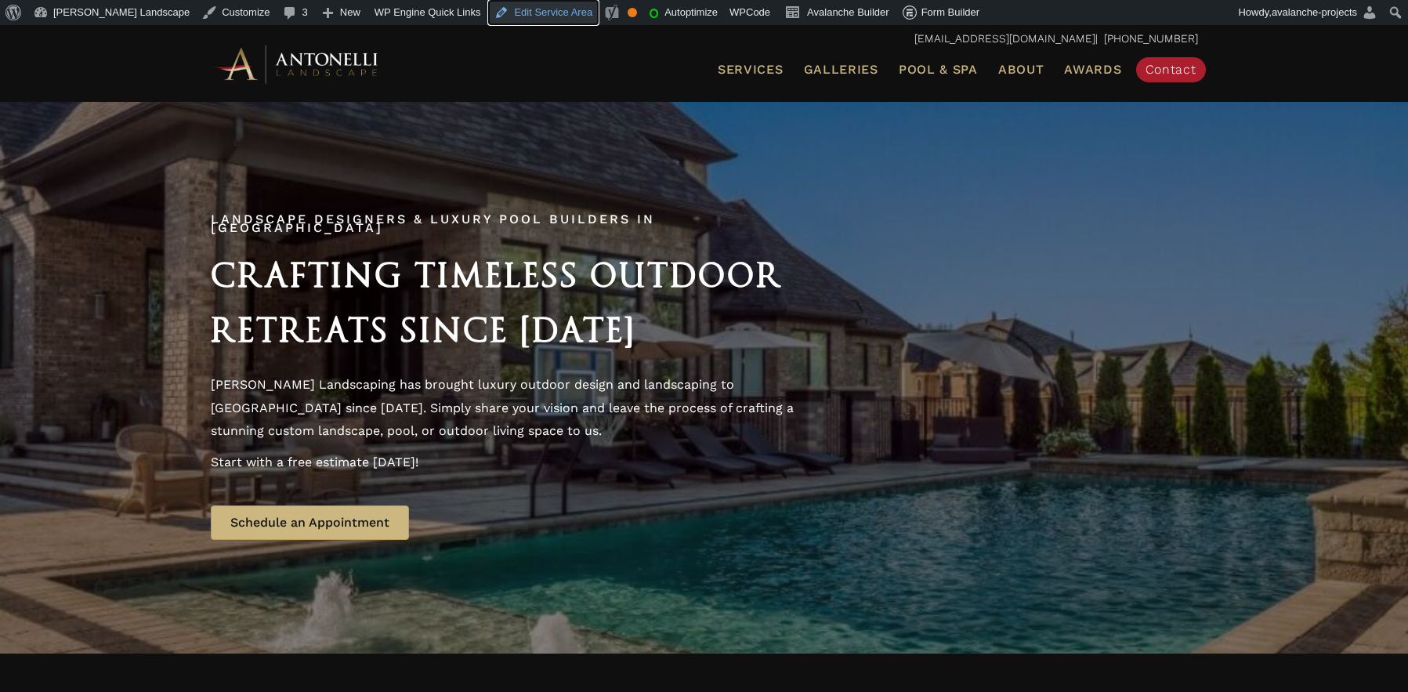
click at [531, 13] on link "Edit Service Area" at bounding box center [543, 12] width 110 height 25
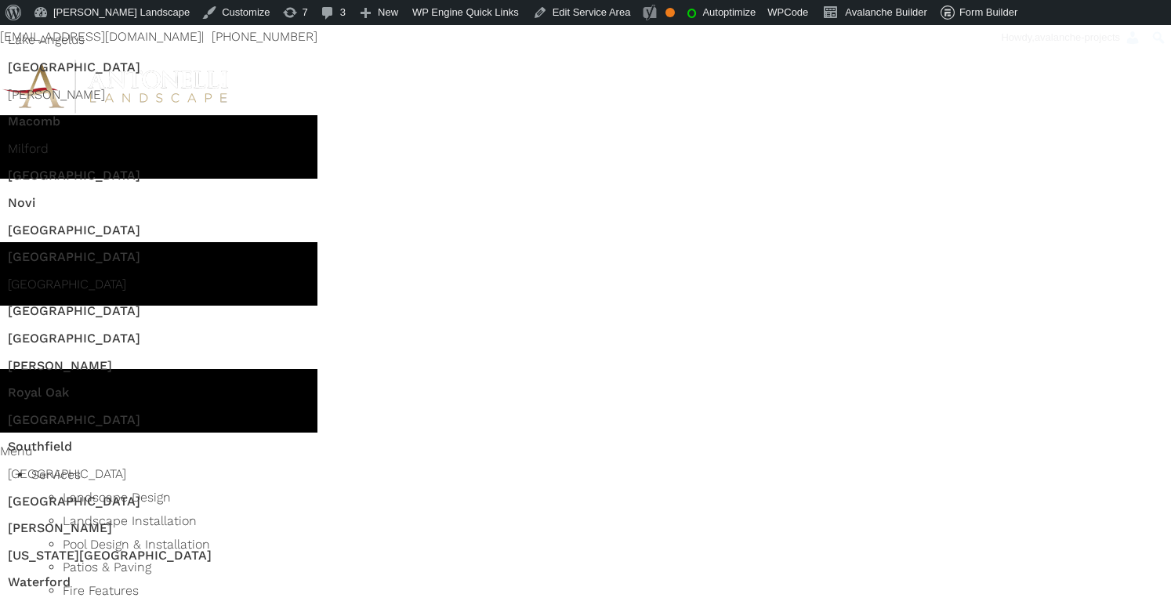
scroll to position [3493, 0]
